Goal: Task Accomplishment & Management: Complete application form

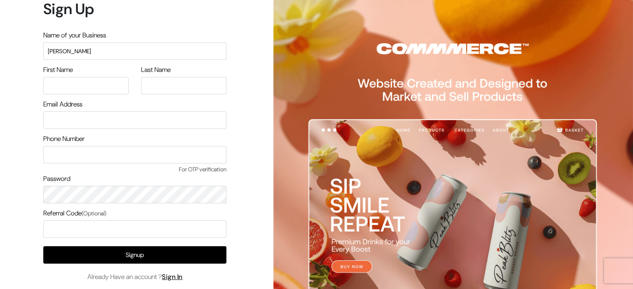
type input "Himanshu"
click at [87, 78] on input "text" at bounding box center [85, 85] width 85 height 17
click at [165, 84] on input "text" at bounding box center [183, 85] width 85 height 17
click at [87, 84] on input "[PERSON_NAME]" at bounding box center [85, 85] width 85 height 17
type input "Himanshu"
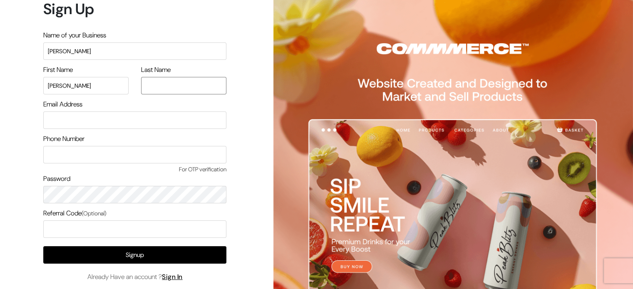
click at [173, 84] on input "text" at bounding box center [183, 85] width 85 height 17
type input "Siyal"
click at [128, 54] on input "Himanshu" at bounding box center [134, 50] width 183 height 17
type input "H"
type input "C"
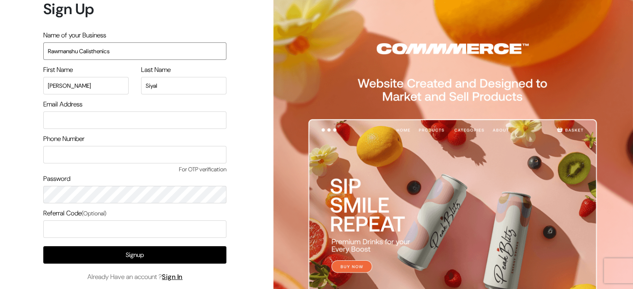
type input "Rawmanshu Calisthenics"
click at [102, 119] on input "email" at bounding box center [134, 119] width 183 height 17
type input "HIMANSHUSIYAL@GMAIL.COM"
click at [103, 156] on input "text" at bounding box center [134, 154] width 183 height 17
type input "9591166530"
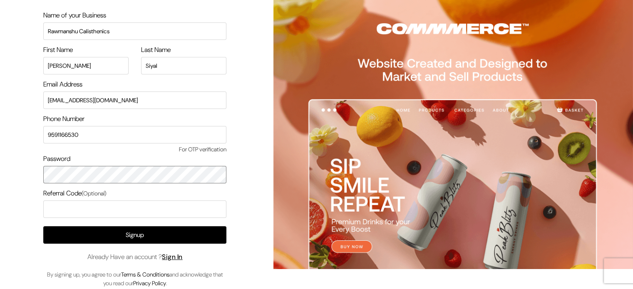
scroll to position [25, 0]
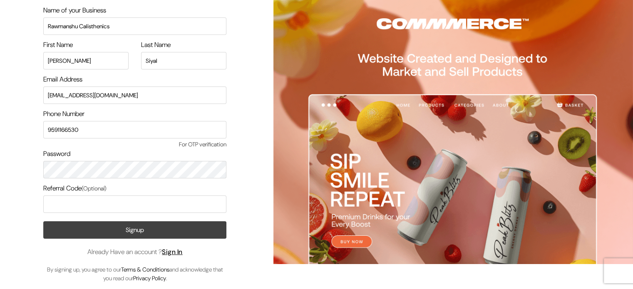
click at [168, 228] on button "Signup" at bounding box center [134, 229] width 183 height 17
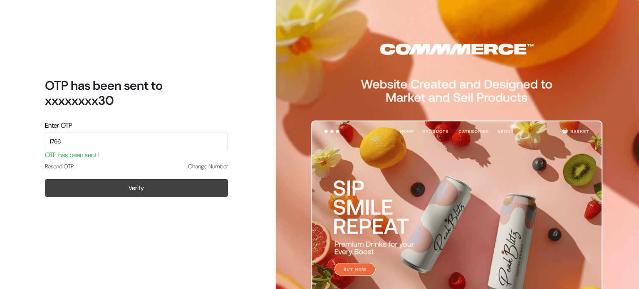
type input "1766"
click at [133, 189] on button "Verify" at bounding box center [136, 187] width 183 height 17
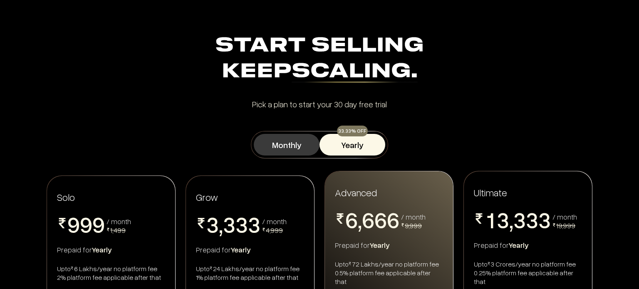
click at [289, 144] on button "Monthly" at bounding box center [287, 145] width 66 height 22
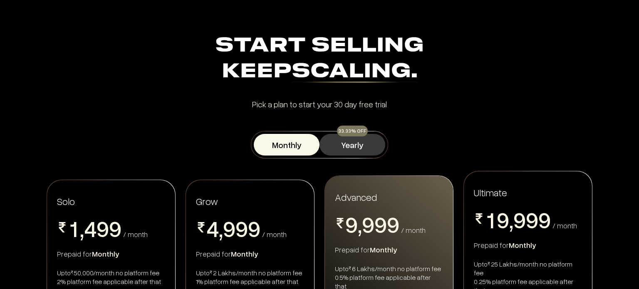
click at [355, 141] on button "Yearly" at bounding box center [352, 145] width 66 height 22
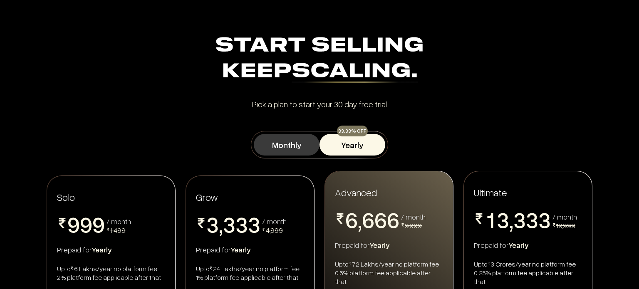
click at [289, 146] on button "Monthly" at bounding box center [287, 145] width 66 height 22
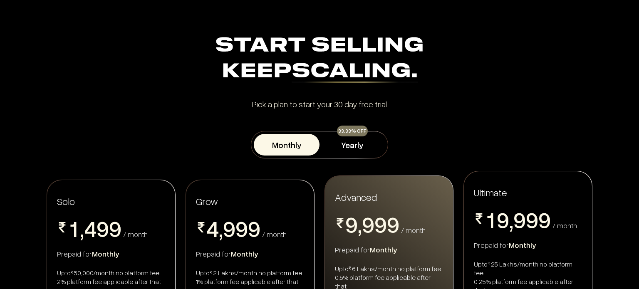
click at [488, 85] on div "Start Selling Keep Scaling. Start Selling Keep Scaling. Pick a plan to start yo…" at bounding box center [319, 70] width 549 height 75
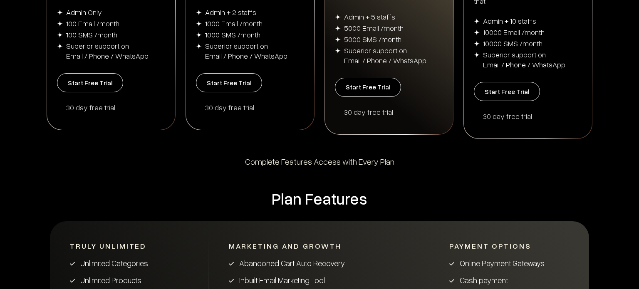
scroll to position [299, 0]
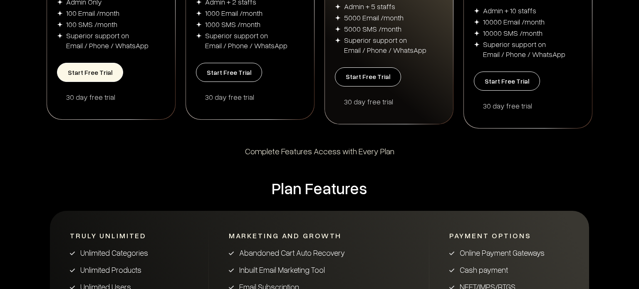
click at [99, 69] on button "Start Free Trial" at bounding box center [90, 72] width 66 height 19
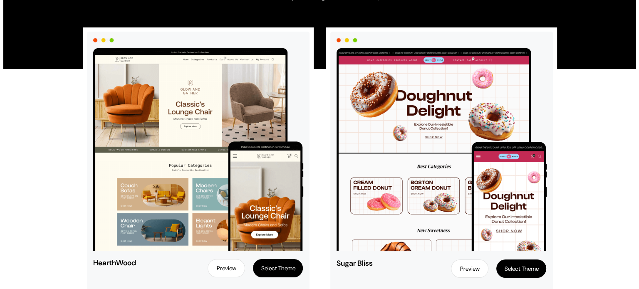
scroll to position [69, 0]
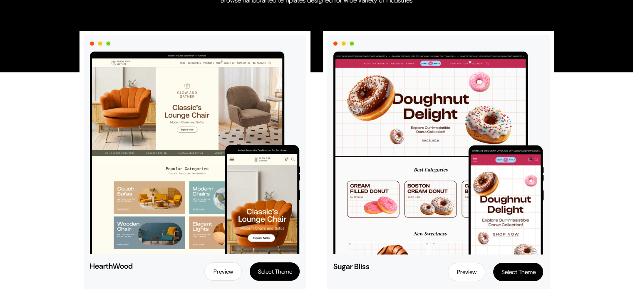
click at [206, 106] on img at bounding box center [195, 153] width 210 height 203
click at [181, 113] on img at bounding box center [195, 153] width 210 height 203
click at [275, 270] on button "Select Theme" at bounding box center [275, 271] width 50 height 18
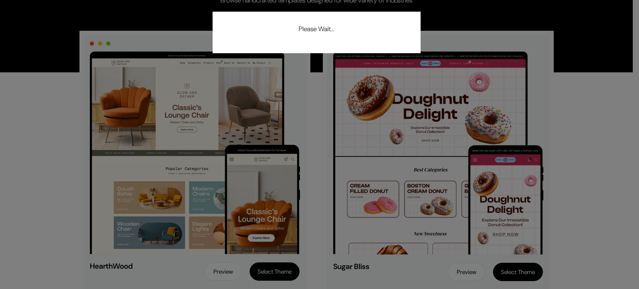
click at [200, 97] on div "Please Wait..." at bounding box center [319, 144] width 639 height 289
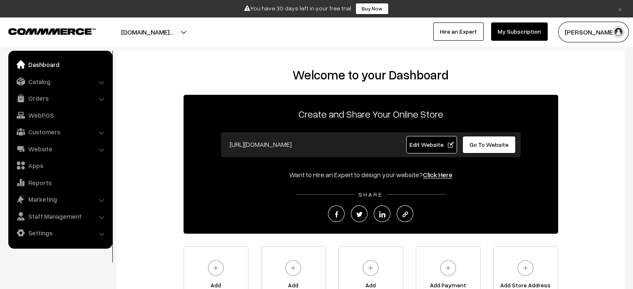
click at [530, 223] on div "Create and Share Your Online Store [URL][DOMAIN_NAME] Edit Website Go To Websit…" at bounding box center [370, 164] width 374 height 139
click at [213, 270] on img at bounding box center [215, 268] width 23 height 23
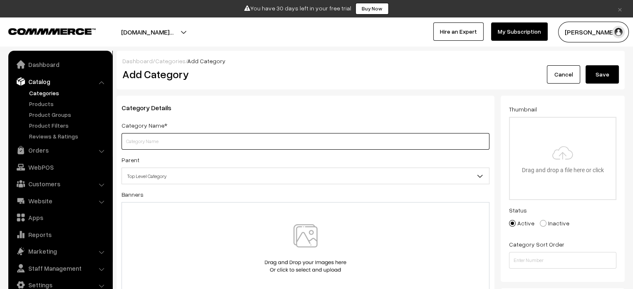
click at [188, 146] on input "text" at bounding box center [305, 141] width 368 height 17
type input "Eqipments"
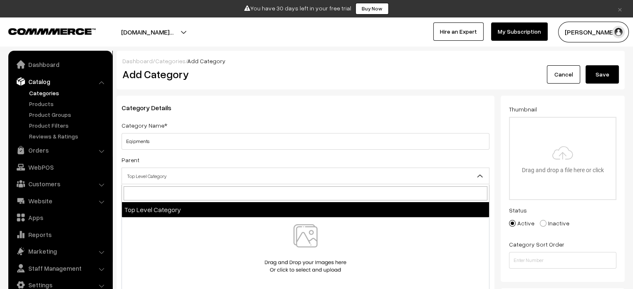
click at [182, 171] on span "Top Level Category" at bounding box center [305, 176] width 367 height 15
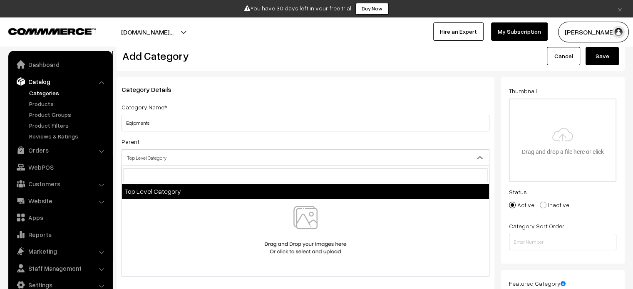
scroll to position [36, 0]
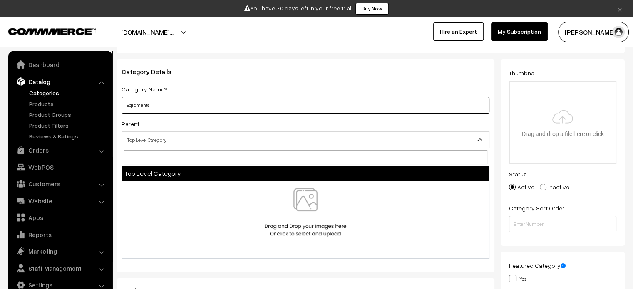
click at [237, 103] on input "Eqipments" at bounding box center [305, 105] width 368 height 17
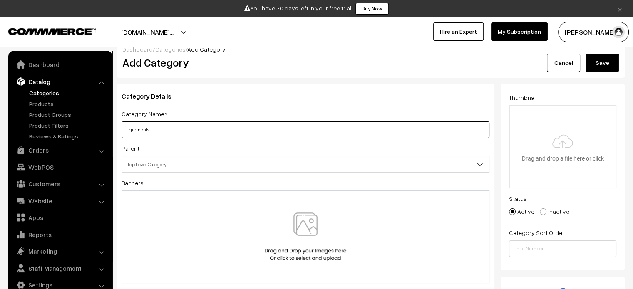
scroll to position [0, 0]
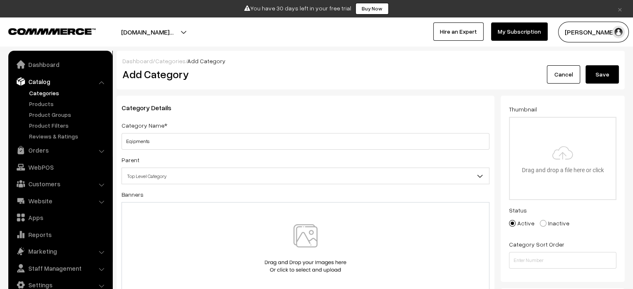
click at [599, 72] on button "Save" at bounding box center [601, 74] width 33 height 18
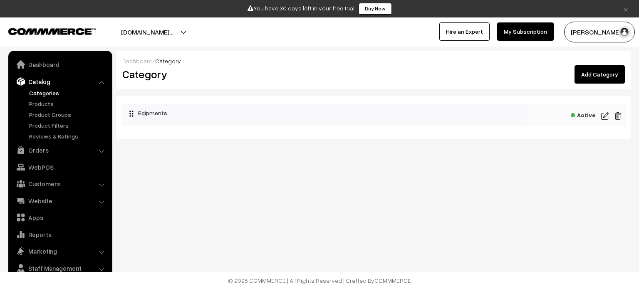
click at [607, 74] on link "Add Category" at bounding box center [599, 74] width 50 height 18
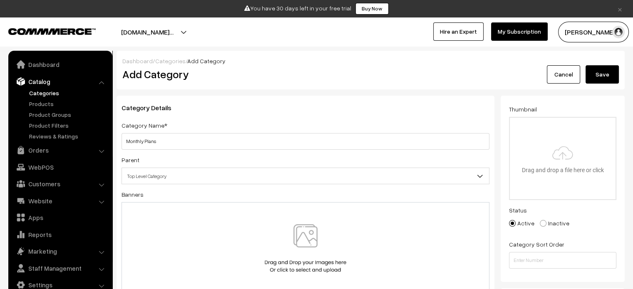
type input "Monthly Plans"
click at [603, 81] on button "Save" at bounding box center [601, 74] width 33 height 18
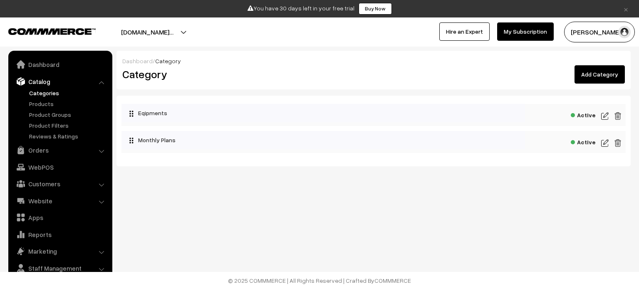
click at [314, 246] on body "Thank you for showing interest. Our team will call you shortly. Close × You hav…" at bounding box center [319, 144] width 639 height 289
click at [603, 75] on link "Add Category" at bounding box center [599, 74] width 50 height 18
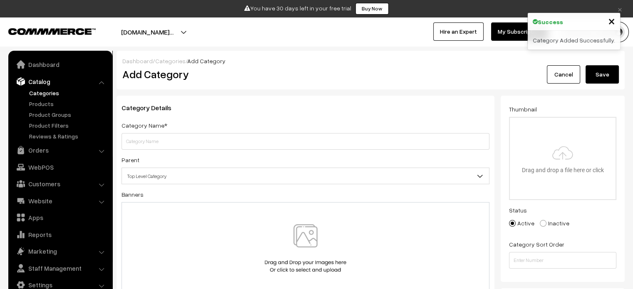
type input "W"
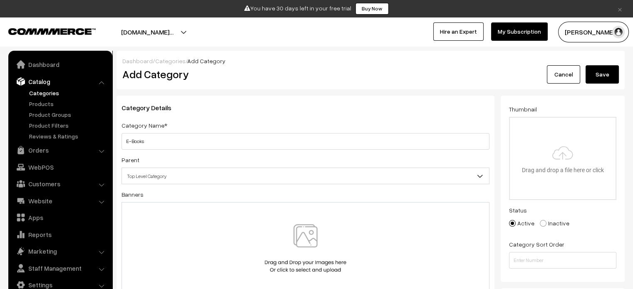
type input "E-Books"
click at [585, 65] on button "Save" at bounding box center [601, 74] width 33 height 18
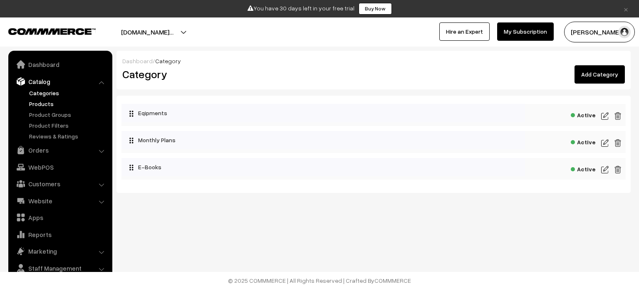
click at [49, 103] on link "Products" at bounding box center [68, 103] width 82 height 9
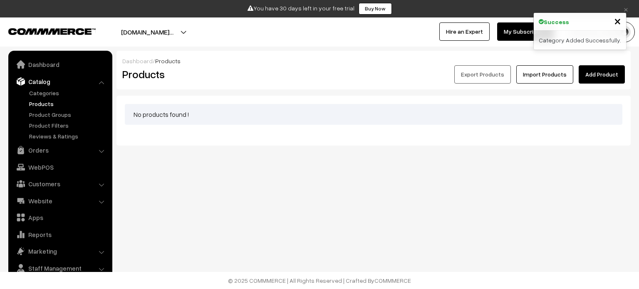
click at [599, 70] on link "Add Product" at bounding box center [602, 74] width 46 height 18
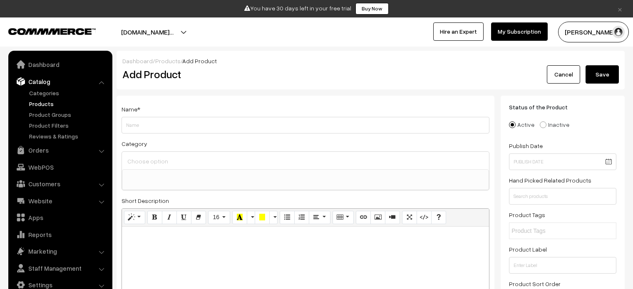
select select
type input "Wooden Parallets"
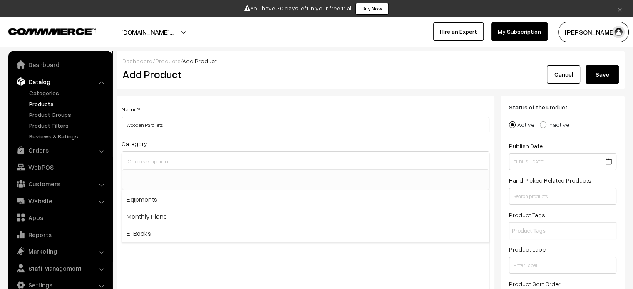
click at [196, 164] on input at bounding box center [305, 161] width 360 height 12
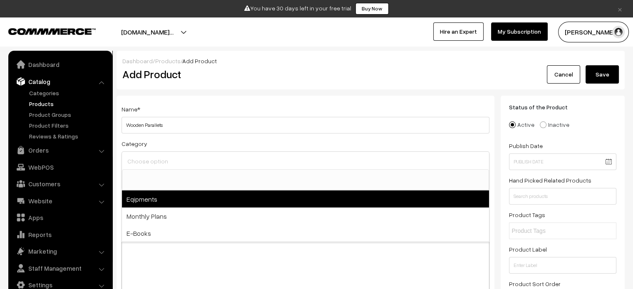
click at [188, 196] on span "Eqipments" at bounding box center [305, 198] width 367 height 17
select select "1"
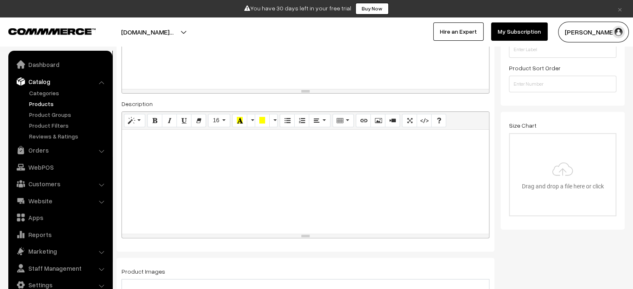
scroll to position [219, 0]
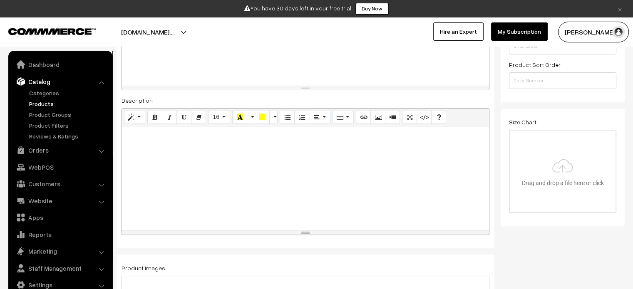
click at [157, 153] on div at bounding box center [305, 178] width 367 height 104
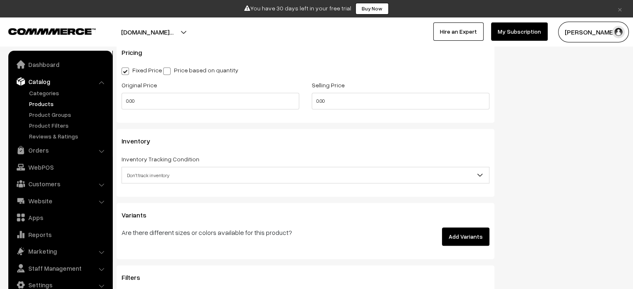
scroll to position [811, 0]
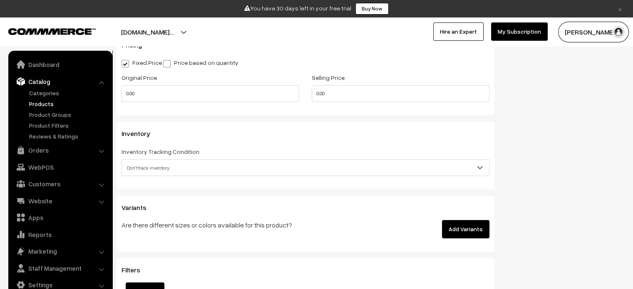
click at [211, 129] on div "Inventory Inventory Tracking Condition Don't track inventory Track product's in…" at bounding box center [305, 154] width 378 height 67
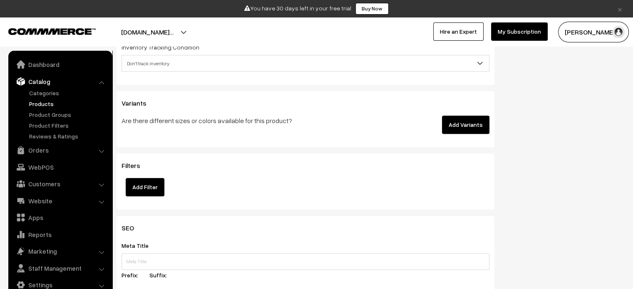
scroll to position [872, 0]
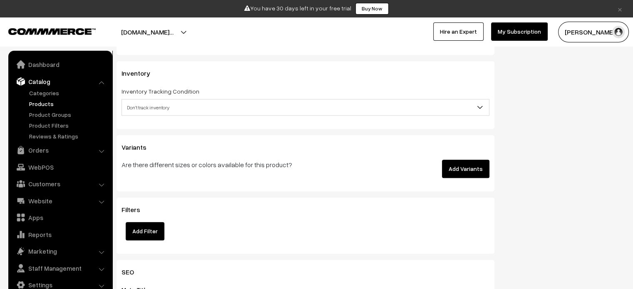
click at [465, 170] on button "Add Variants" at bounding box center [465, 169] width 47 height 18
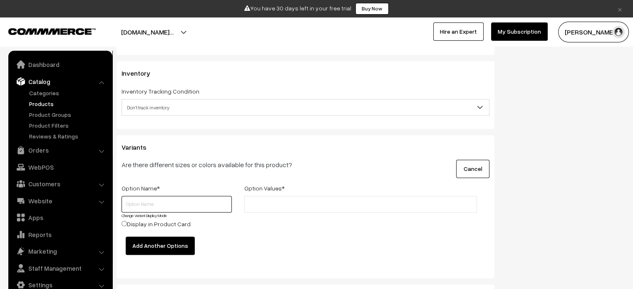
click at [158, 210] on input "text" at bounding box center [176, 204] width 110 height 17
type input "Colours"
click at [278, 150] on h3 "Variants" at bounding box center [305, 147] width 368 height 8
click at [284, 205] on input "text" at bounding box center [283, 204] width 73 height 9
click at [240, 112] on span "Don't track inventory" at bounding box center [305, 107] width 367 height 15
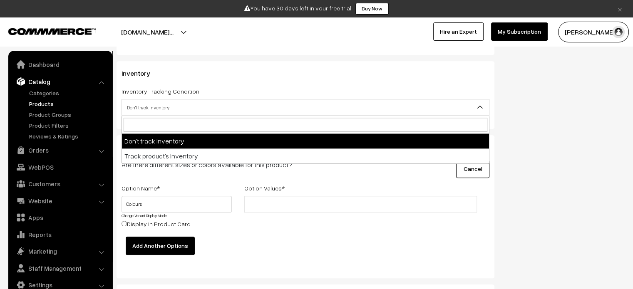
click at [240, 112] on span "Don't track inventory" at bounding box center [305, 107] width 367 height 15
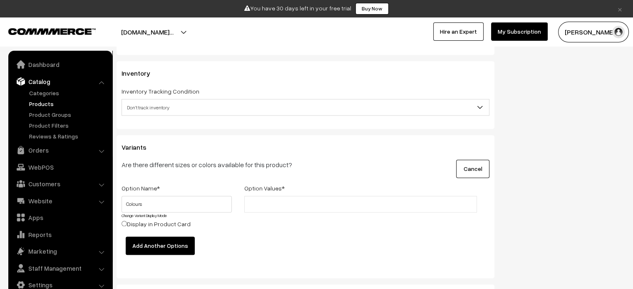
click at [241, 112] on span "Don't track inventory" at bounding box center [305, 107] width 367 height 15
type input "100"
click at [237, 151] on h3 "Variants" at bounding box center [305, 147] width 368 height 8
click at [208, 113] on span "Don't track inventory" at bounding box center [305, 107] width 367 height 15
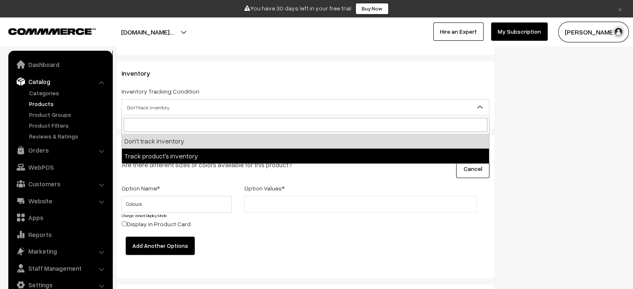
select select "2"
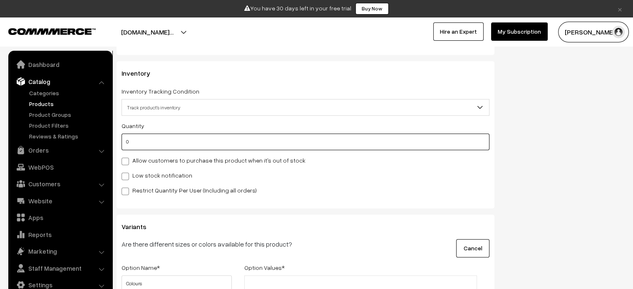
click at [186, 146] on input "0" at bounding box center [305, 142] width 368 height 17
type input "100"
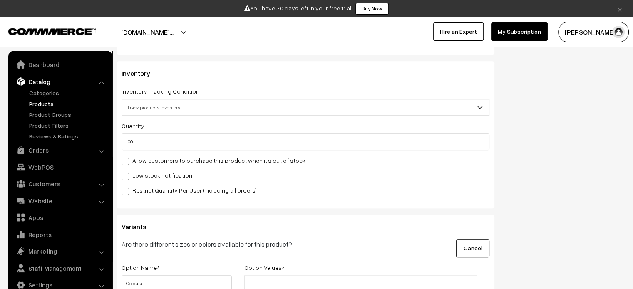
click at [125, 176] on span at bounding box center [124, 176] width 7 height 7
click at [125, 176] on input "Low stock notification" at bounding box center [123, 174] width 5 height 5
checkbox input "true"
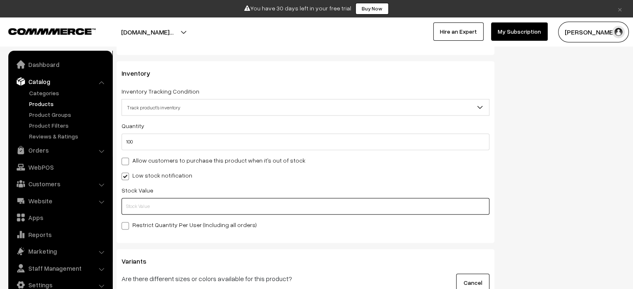
click at [303, 205] on input "text" at bounding box center [305, 206] width 368 height 17
type input "10"
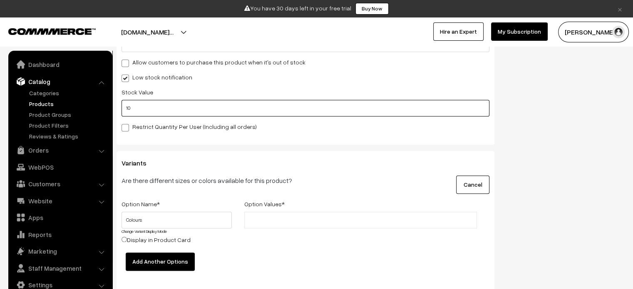
scroll to position [982, 0]
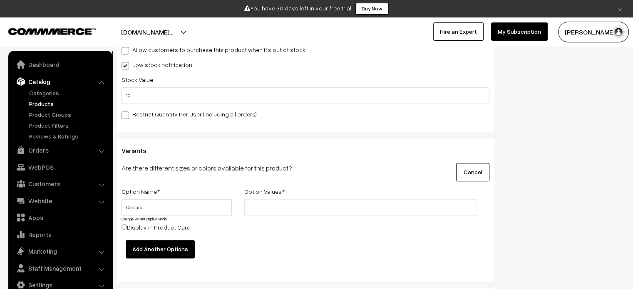
click at [126, 114] on span at bounding box center [124, 114] width 7 height 7
click at [126, 114] on input "Restrict Quantity Per User (Including all orders)" at bounding box center [123, 113] width 5 height 5
checkbox input "true"
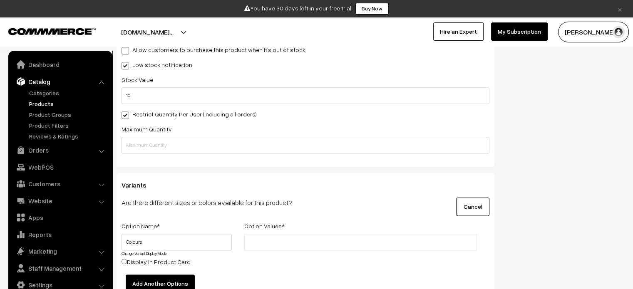
click at [477, 107] on div "Quantity 100 Allow customers to purchase this product when it's out of stock Lo…" at bounding box center [305, 81] width 368 height 143
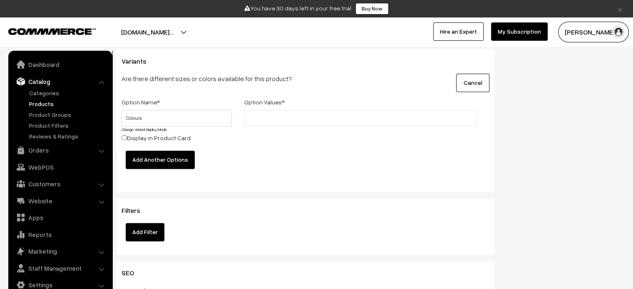
scroll to position [1104, 0]
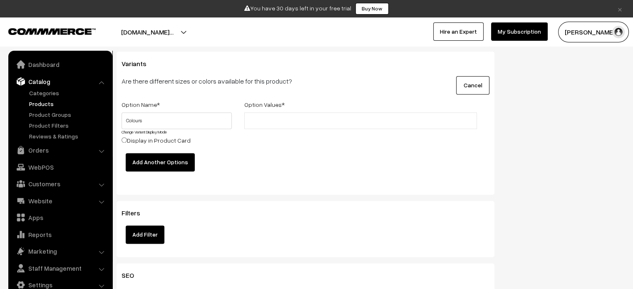
click at [273, 123] on input "text" at bounding box center [283, 120] width 73 height 9
type input "Blue"
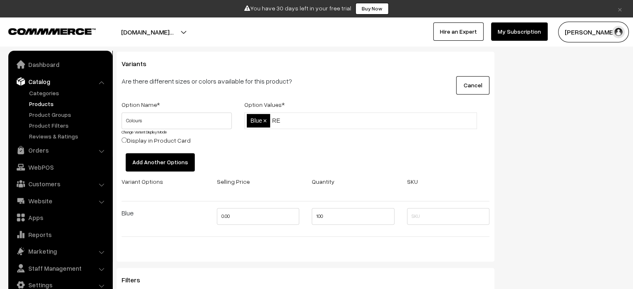
type input "RED"
type input "GREEN"
click at [160, 160] on button "Add Another Options" at bounding box center [160, 162] width 69 height 18
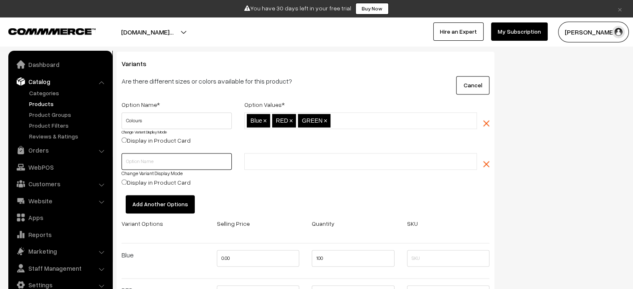
click at [160, 160] on input "text" at bounding box center [176, 161] width 110 height 17
type input "Height"
click at [277, 161] on input "text" at bounding box center [283, 161] width 73 height 9
type input "5inches"
type input "10inches"
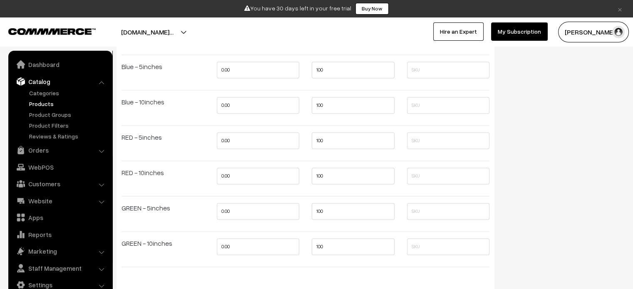
scroll to position [1211, 0]
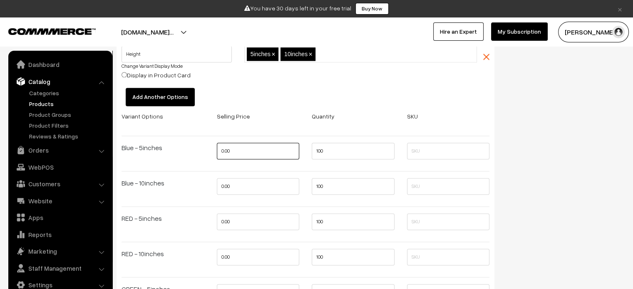
click at [253, 157] on input "0.00" at bounding box center [258, 151] width 83 height 17
type input "0"
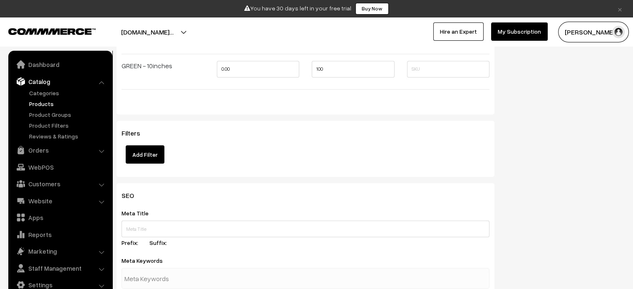
scroll to position [1453, 0]
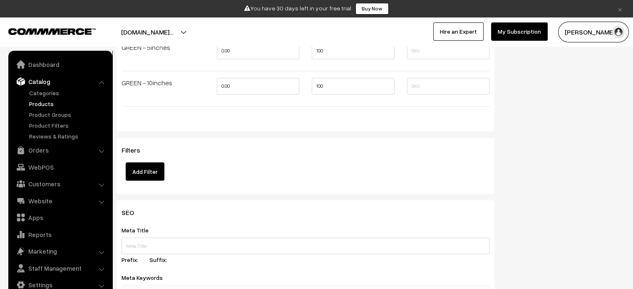
type input "3000"
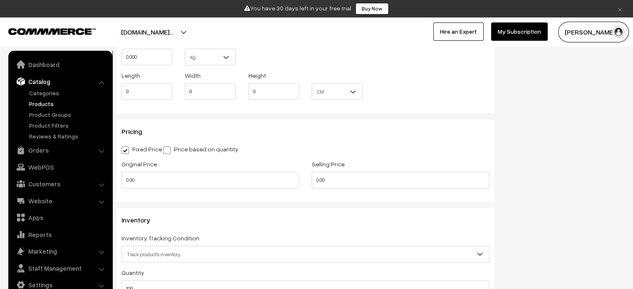
scroll to position [708, 0]
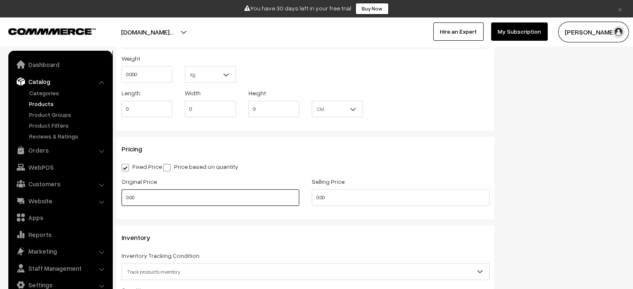
click at [259, 196] on input "0.00" at bounding box center [210, 197] width 178 height 17
type input "0"
type input "3000"
click at [331, 198] on input "0.00" at bounding box center [401, 197] width 178 height 17
type input "0"
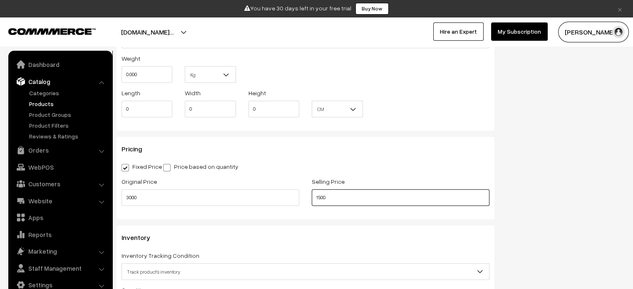
click at [366, 195] on input "1500" at bounding box center [401, 197] width 178 height 17
type input "1"
type input "2000"
click at [164, 171] on span at bounding box center [166, 167] width 7 height 7
click at [164, 169] on input "Price based on quantity" at bounding box center [165, 165] width 5 height 5
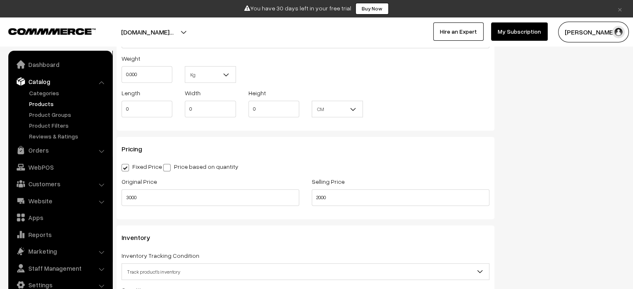
radio input "true"
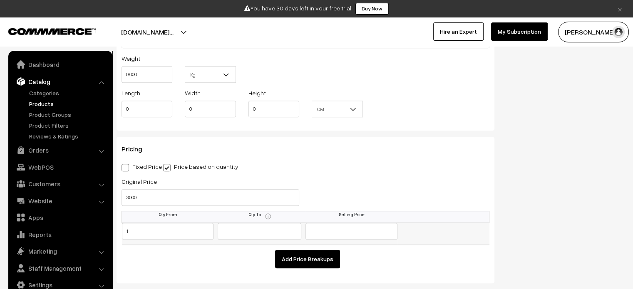
type input "1"
click at [262, 234] on input "text" at bounding box center [260, 231] width 84 height 17
type input "3"
click at [341, 236] on input "text" at bounding box center [351, 231] width 92 height 17
type input "10000"
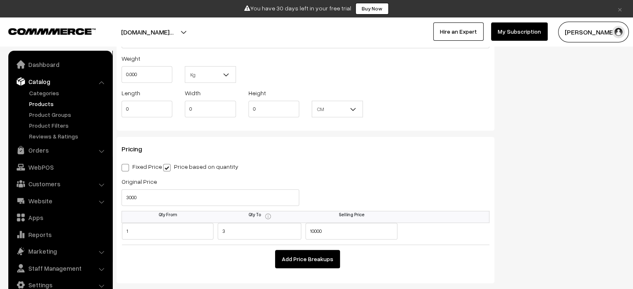
click at [319, 257] on button "Add Price Breakups" at bounding box center [307, 259] width 65 height 18
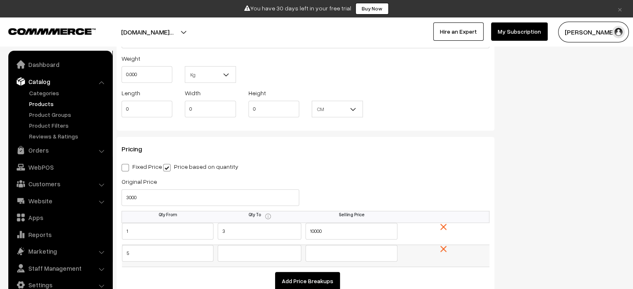
type input "5"
click at [270, 247] on input "text" at bounding box center [260, 253] width 84 height 17
type input "10"
click at [328, 250] on input "text" at bounding box center [351, 253] width 92 height 17
type input "2"
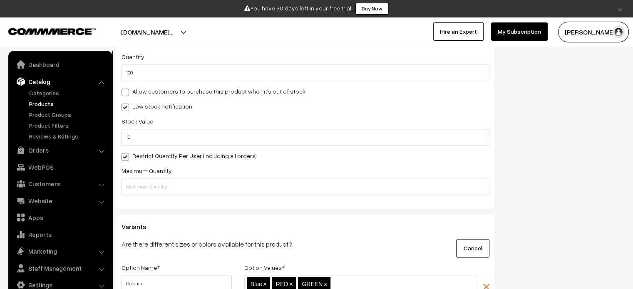
scroll to position [1180, 0]
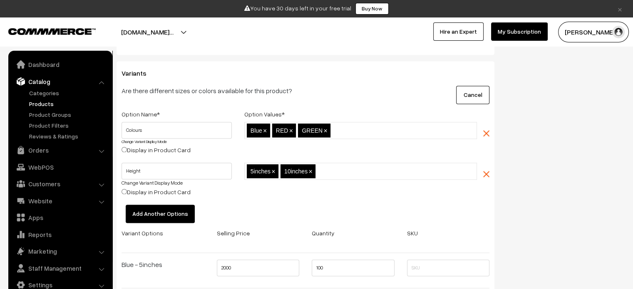
type input "4000"
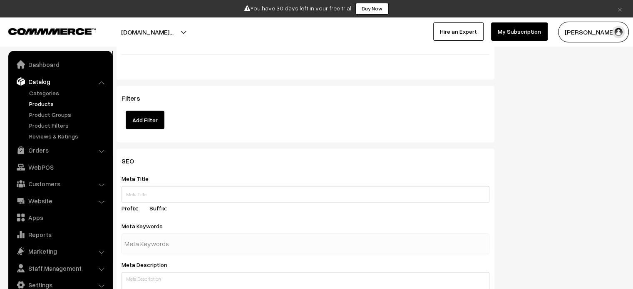
scroll to position [1613, 0]
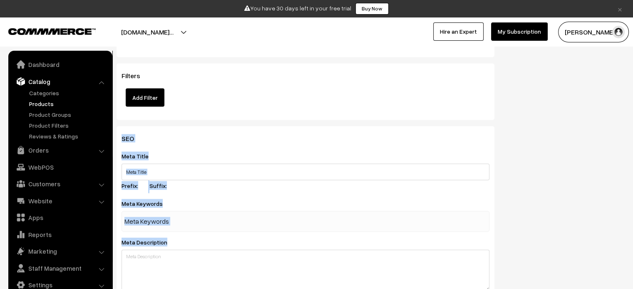
drag, startPoint x: 630, startPoint y: 233, endPoint x: 623, endPoint y: 90, distance: 143.3
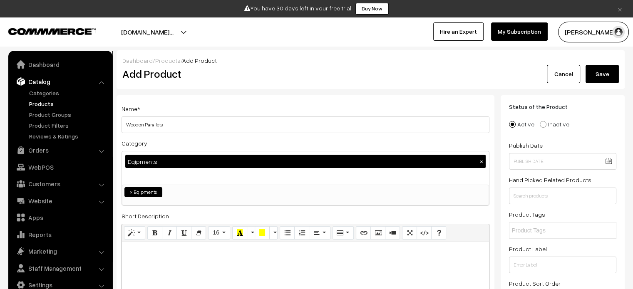
scroll to position [0, 0]
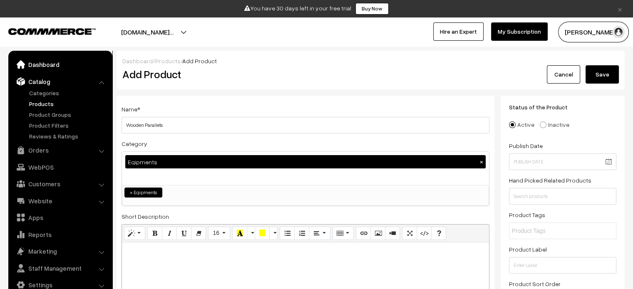
click at [58, 60] on link "Dashboard" at bounding box center [59, 64] width 99 height 15
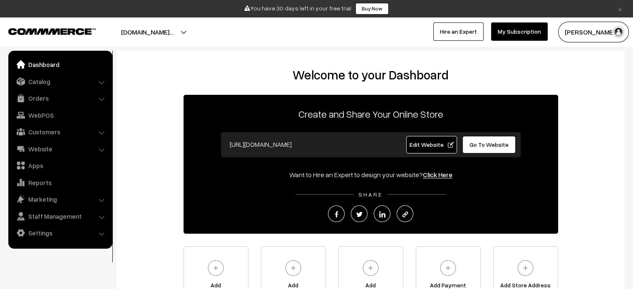
click at [486, 143] on span "Go To Website" at bounding box center [488, 144] width 39 height 7
click at [429, 143] on span "Edit Website" at bounding box center [431, 144] width 45 height 7
click at [43, 61] on link "Dashboard" at bounding box center [59, 64] width 99 height 15
click at [45, 144] on link "Website" at bounding box center [59, 148] width 99 height 15
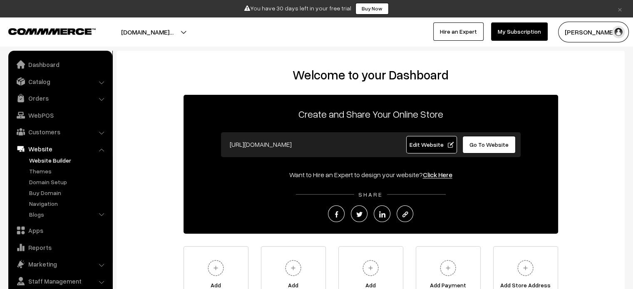
click at [47, 159] on link "Website Builder" at bounding box center [68, 160] width 82 height 9
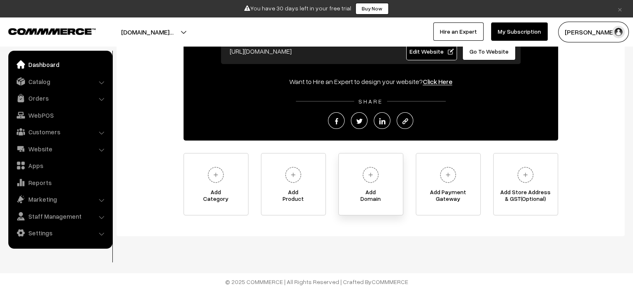
scroll to position [94, 0]
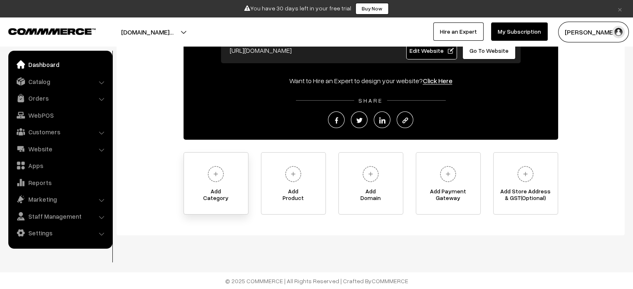
click at [213, 178] on img at bounding box center [215, 174] width 23 height 23
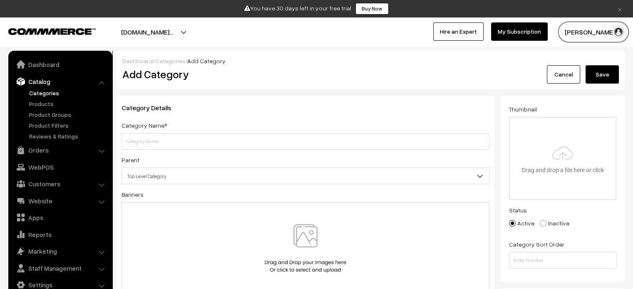
click at [48, 93] on link "Categories" at bounding box center [68, 93] width 82 height 9
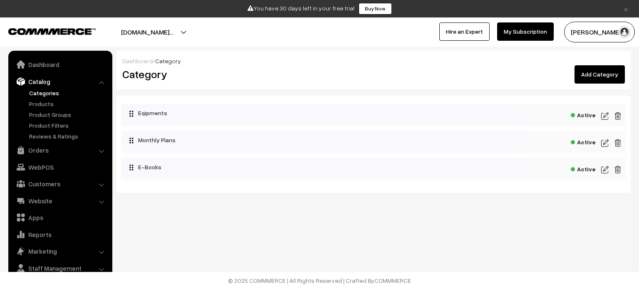
click at [604, 111] on img at bounding box center [604, 116] width 7 height 10
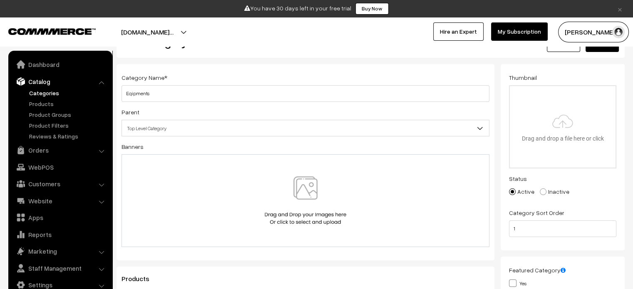
scroll to position [83, 0]
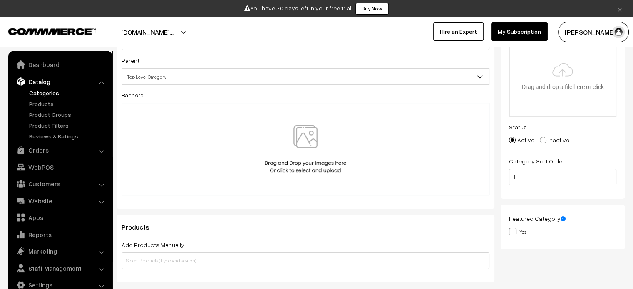
click at [302, 135] on img at bounding box center [305, 149] width 86 height 49
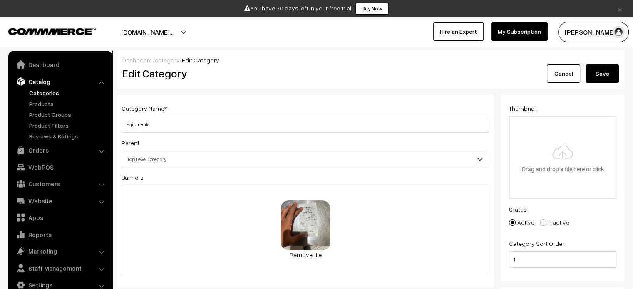
scroll to position [0, 0]
click at [609, 67] on button "Save" at bounding box center [601, 74] width 33 height 18
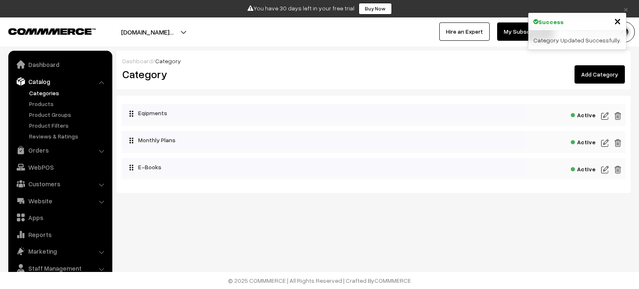
click at [602, 143] on img at bounding box center [604, 143] width 7 height 10
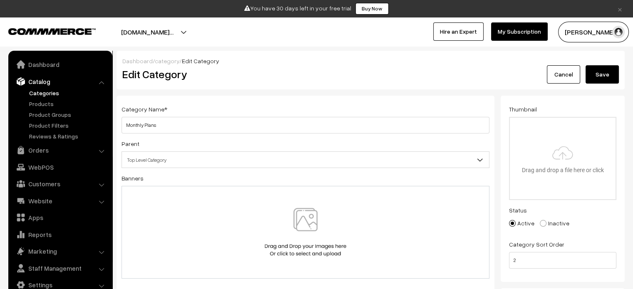
click at [299, 213] on img at bounding box center [305, 232] width 86 height 49
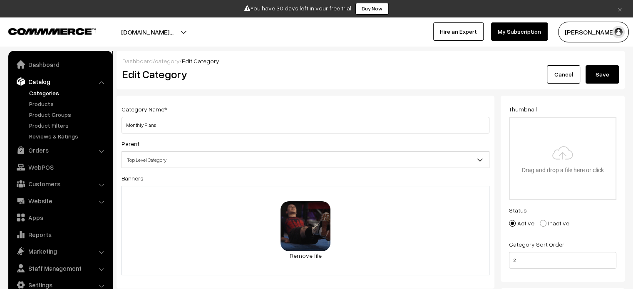
click at [604, 73] on button "Save" at bounding box center [601, 74] width 33 height 18
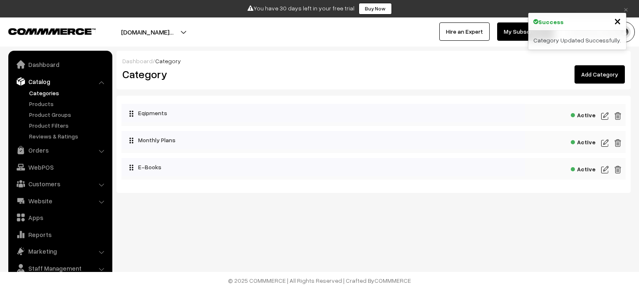
click at [604, 169] on img at bounding box center [604, 170] width 7 height 10
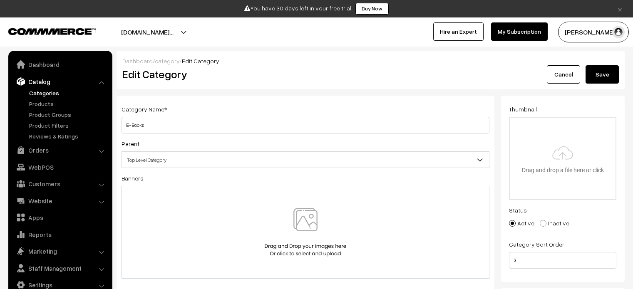
scroll to position [125, 0]
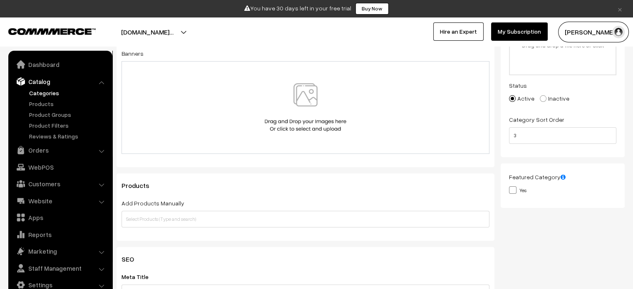
click at [265, 79] on div at bounding box center [305, 107] width 368 height 93
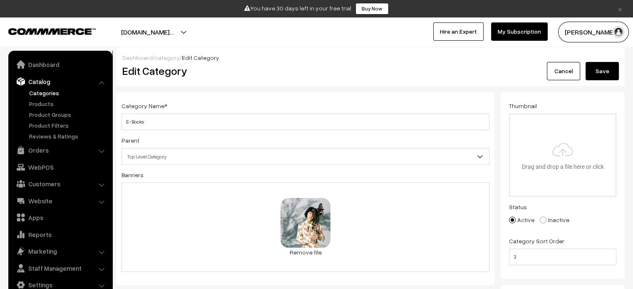
scroll to position [0, 0]
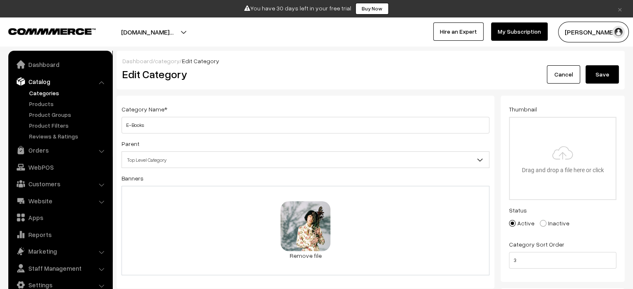
click at [602, 73] on button "Save" at bounding box center [601, 74] width 33 height 18
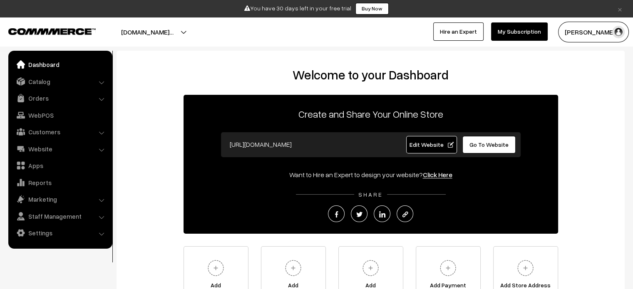
click at [45, 67] on link "Dashboard" at bounding box center [59, 64] width 99 height 15
click at [47, 67] on link "Dashboard" at bounding box center [59, 64] width 99 height 15
click at [42, 146] on link "Website" at bounding box center [59, 148] width 99 height 15
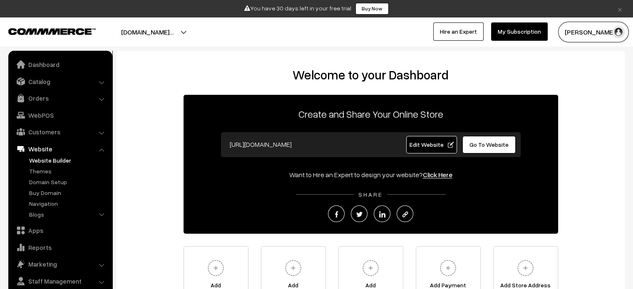
click at [55, 158] on link "Website Builder" at bounding box center [68, 160] width 82 height 9
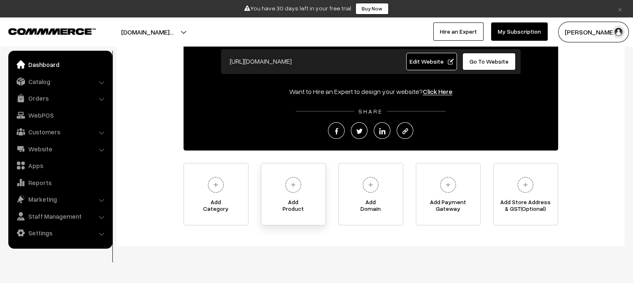
scroll to position [94, 0]
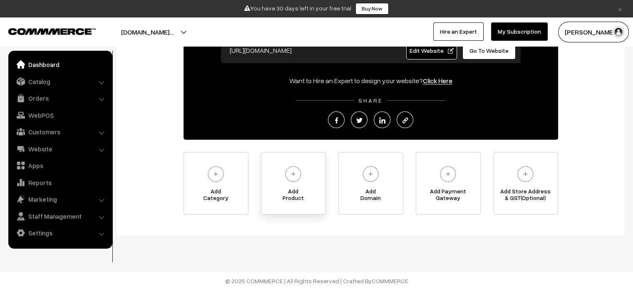
click at [297, 186] on link "Add Product" at bounding box center [293, 183] width 65 height 62
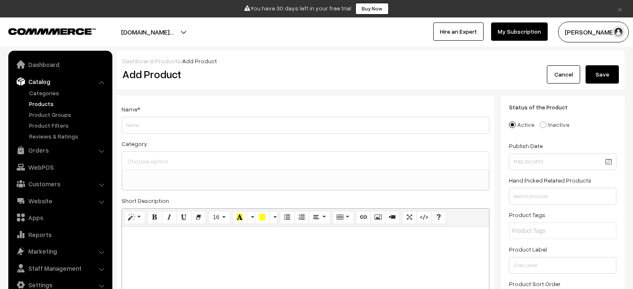
select select
type input "parallets"
click at [158, 169] on span at bounding box center [305, 179] width 367 height 21
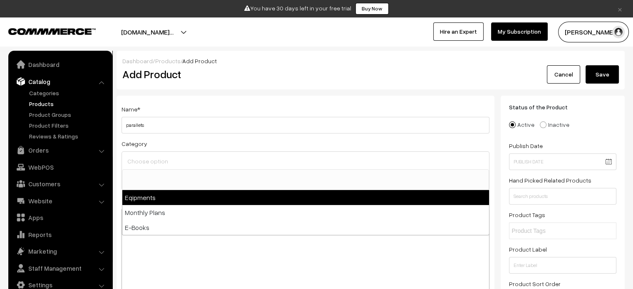
select select "1"
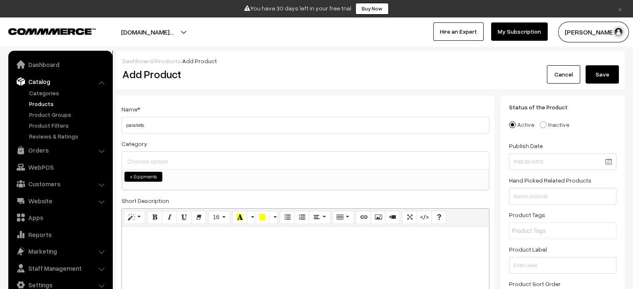
click at [604, 83] on div "Dashboard / Products / Add Product Add Product Cancel Save" at bounding box center [370, 70] width 508 height 39
click at [604, 70] on button "Save" at bounding box center [601, 74] width 33 height 18
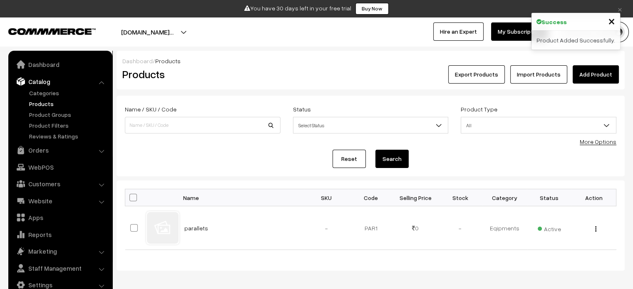
click at [590, 72] on link "Add Product" at bounding box center [595, 74] width 46 height 18
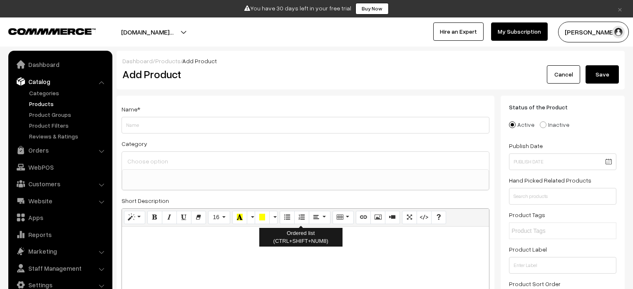
select select
type input "rings"
click at [238, 176] on ul at bounding box center [305, 175] width 366 height 10
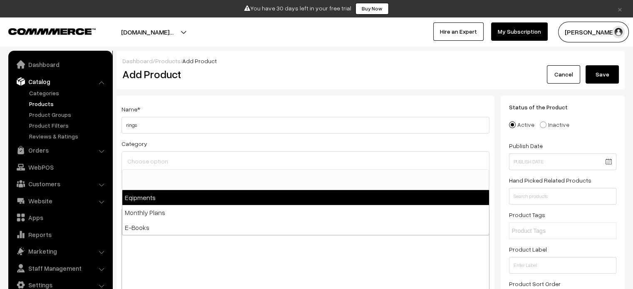
select select "1"
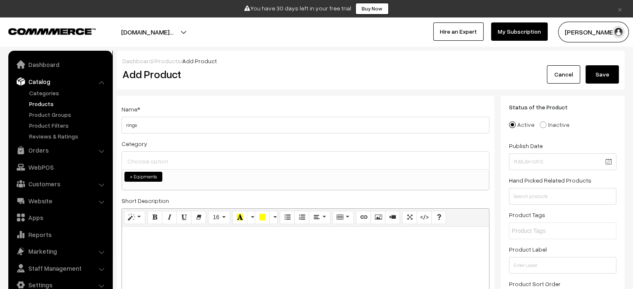
click at [608, 71] on button "Save" at bounding box center [601, 74] width 33 height 18
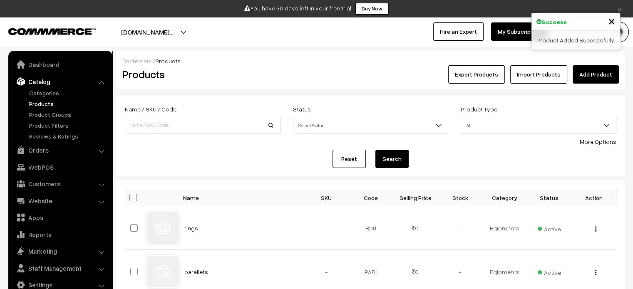
click at [597, 79] on link "Add Product" at bounding box center [595, 74] width 46 height 18
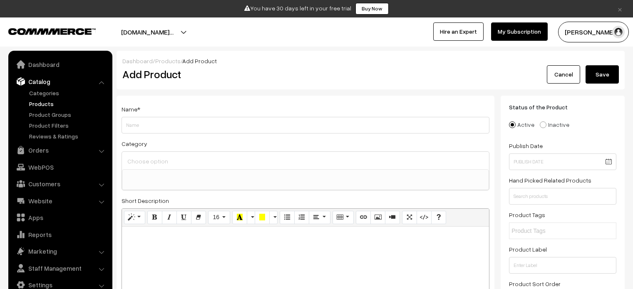
select select
type input "Beginner Calisthenics"
click at [165, 158] on input at bounding box center [305, 161] width 360 height 12
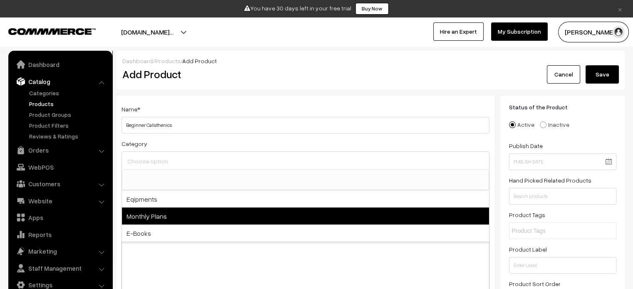
click at [174, 211] on span "Monthly Plans" at bounding box center [305, 216] width 367 height 17
select select "2"
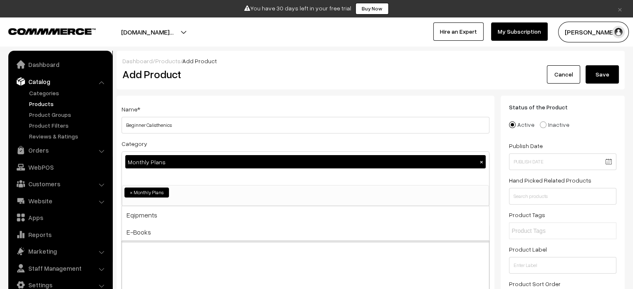
click at [597, 69] on button "Save" at bounding box center [601, 74] width 33 height 18
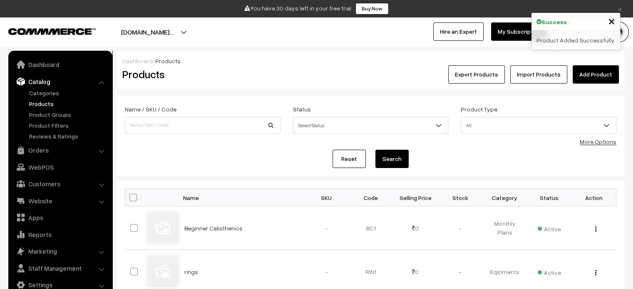
click at [599, 74] on link "Add Product" at bounding box center [595, 74] width 46 height 18
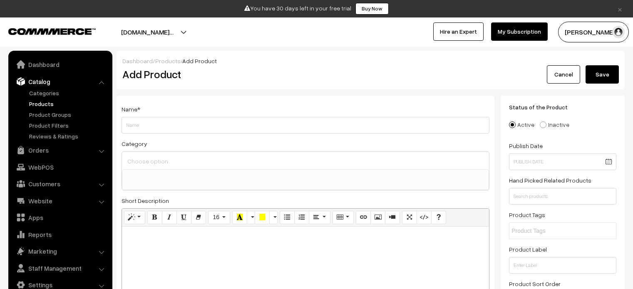
select select
type input "One Month customized plan"
click at [250, 185] on span at bounding box center [305, 179] width 367 height 21
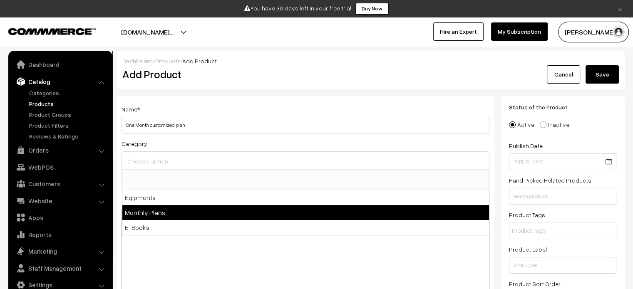
select select "2"
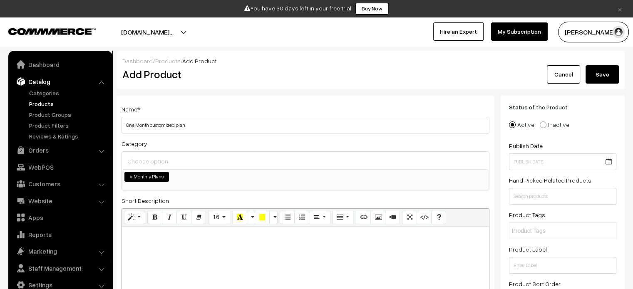
click at [606, 70] on button "Save" at bounding box center [601, 74] width 33 height 18
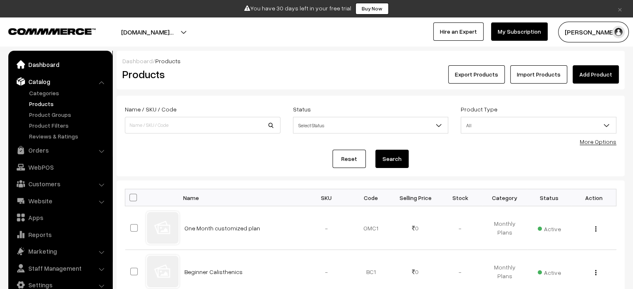
click at [38, 66] on link "Dashboard" at bounding box center [59, 64] width 99 height 15
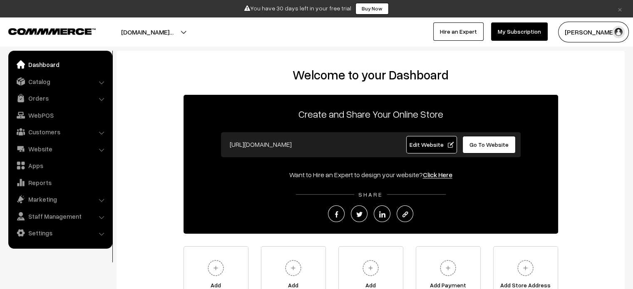
click at [506, 148] on link "Go To Website" at bounding box center [489, 144] width 54 height 17
click at [423, 144] on span "Edit Website" at bounding box center [431, 144] width 45 height 7
click at [64, 148] on link "Website" at bounding box center [59, 148] width 99 height 15
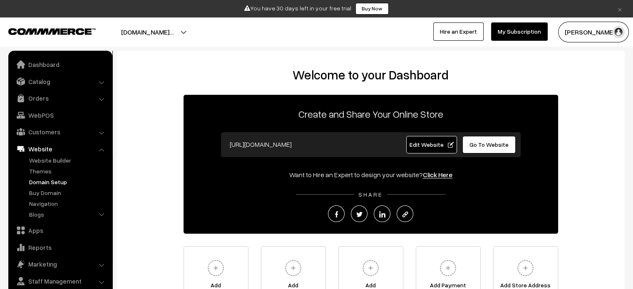
click at [55, 180] on link "Domain Setup" at bounding box center [68, 182] width 82 height 9
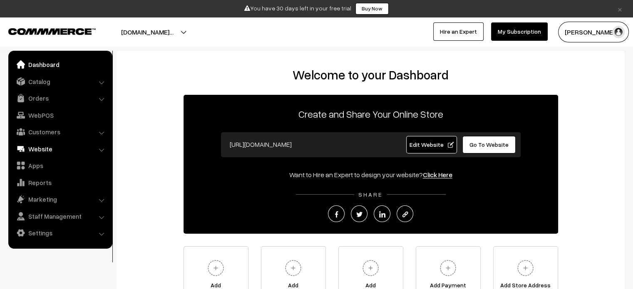
click at [47, 145] on link "Website" at bounding box center [59, 148] width 99 height 15
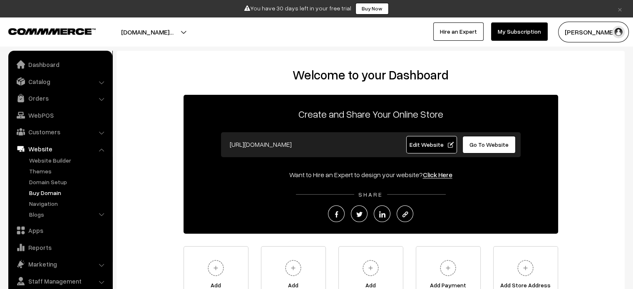
click at [45, 190] on link "Buy Domain" at bounding box center [68, 192] width 82 height 9
